Goal: Task Accomplishment & Management: Use online tool/utility

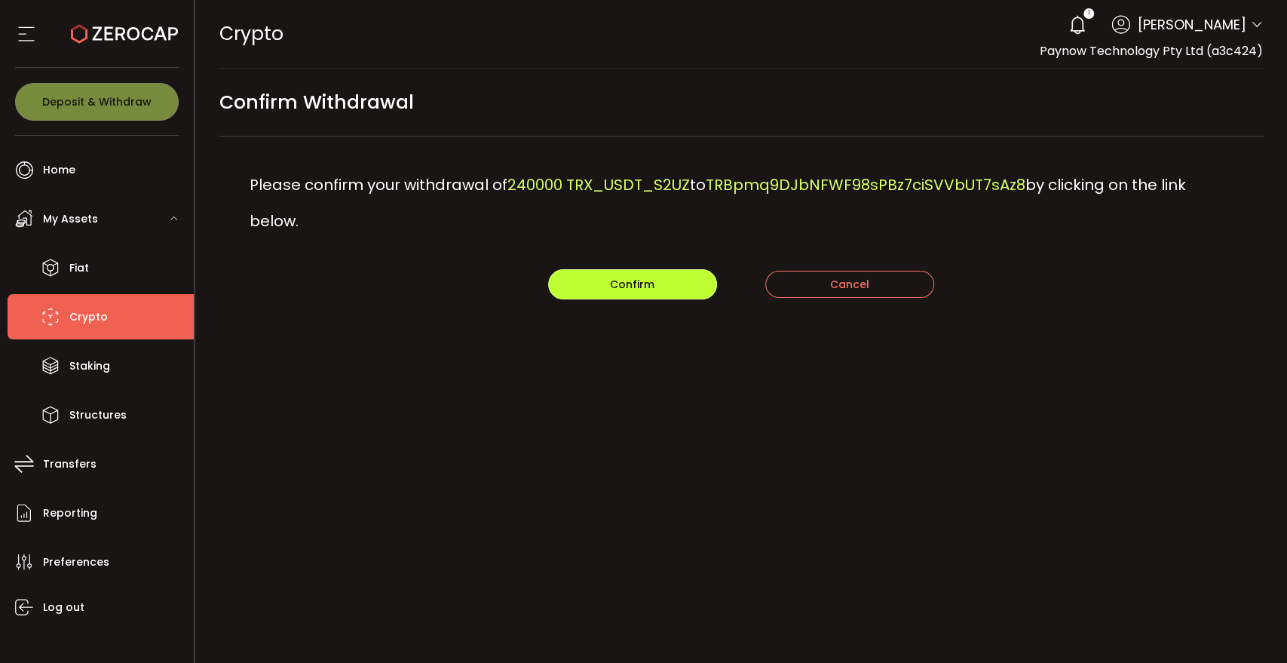
click at [616, 294] on button "Confirm" at bounding box center [632, 284] width 169 height 30
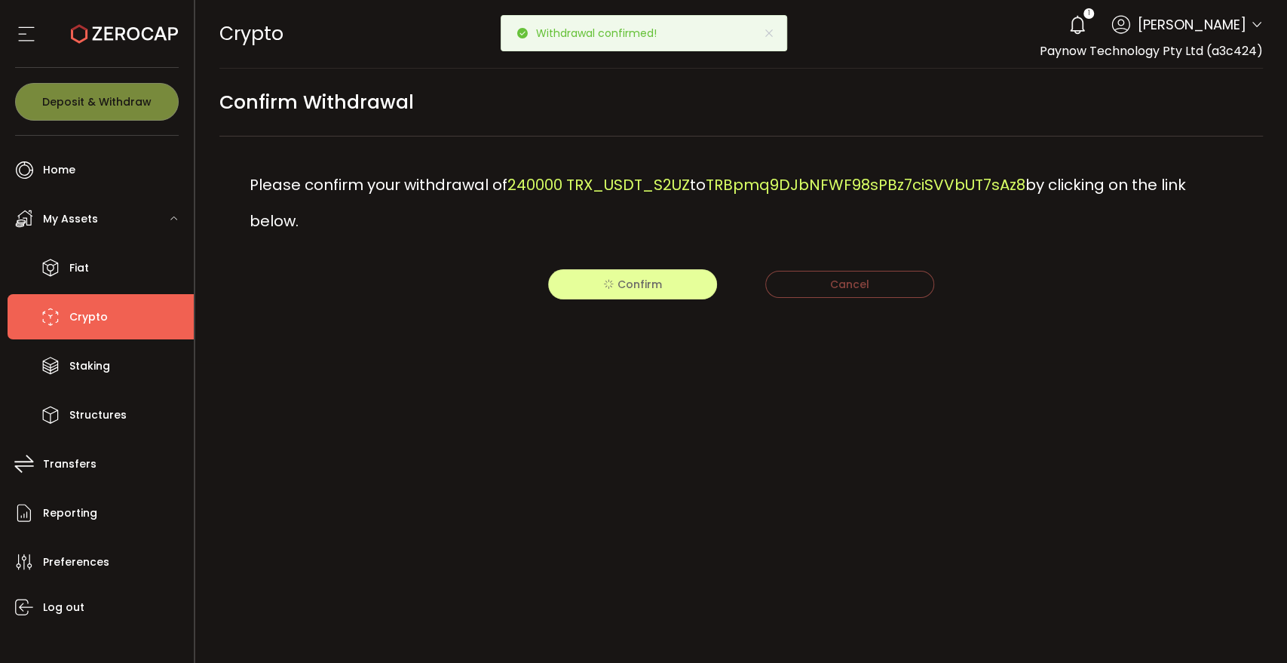
click at [380, 606] on div "PDF is being processed and will download to your computer CRYPTO Buy Power $0.0…" at bounding box center [741, 331] width 1093 height 663
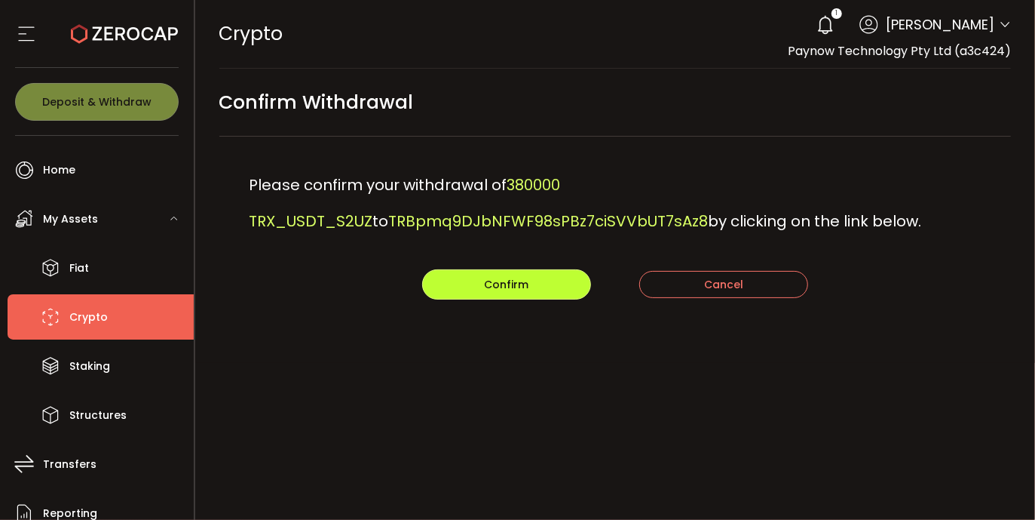
click at [551, 290] on button "Confirm" at bounding box center [506, 284] width 169 height 30
